Goal: Task Accomplishment & Management: Manage account settings

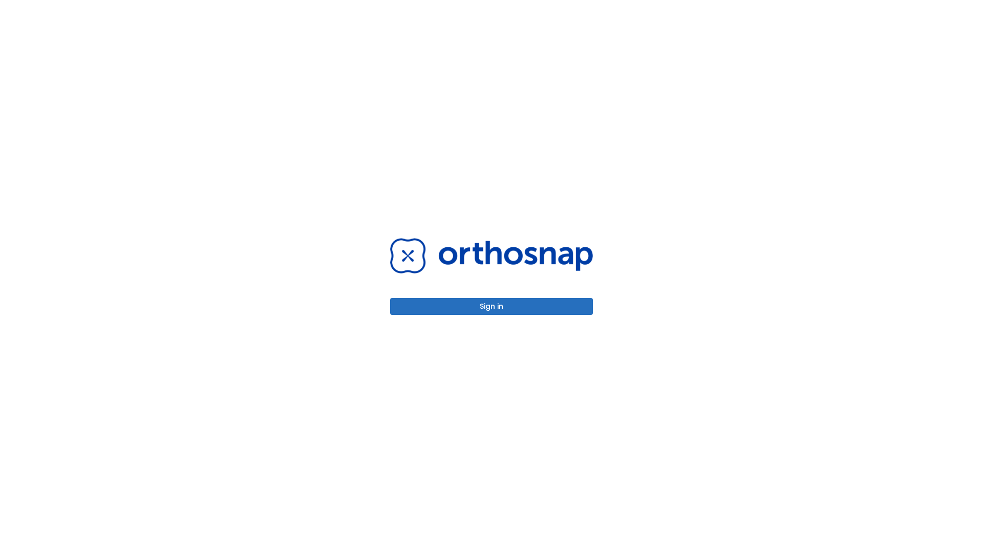
click at [492, 306] on button "Sign in" at bounding box center [491, 306] width 203 height 17
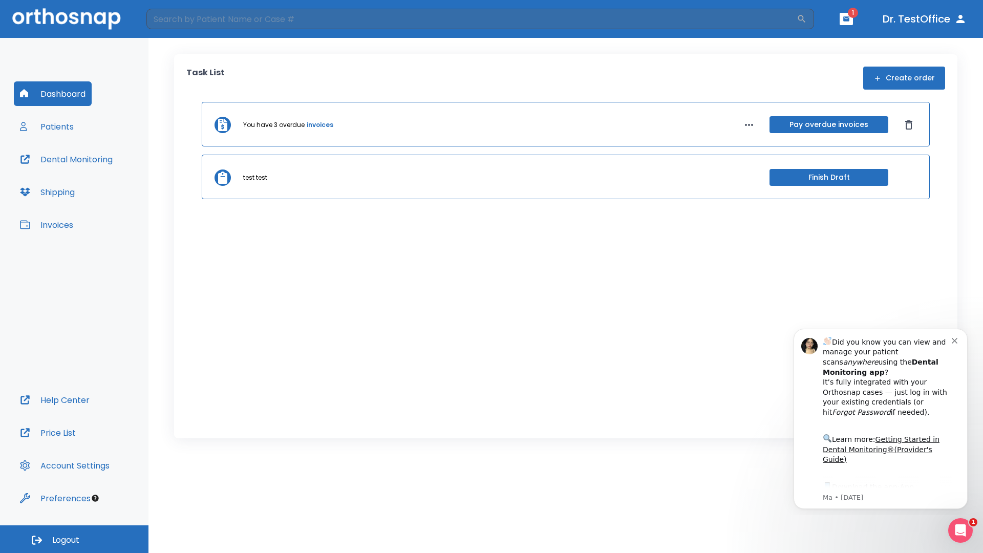
click at [74, 539] on span "Logout" at bounding box center [65, 540] width 27 height 11
